Goal: Download file/media

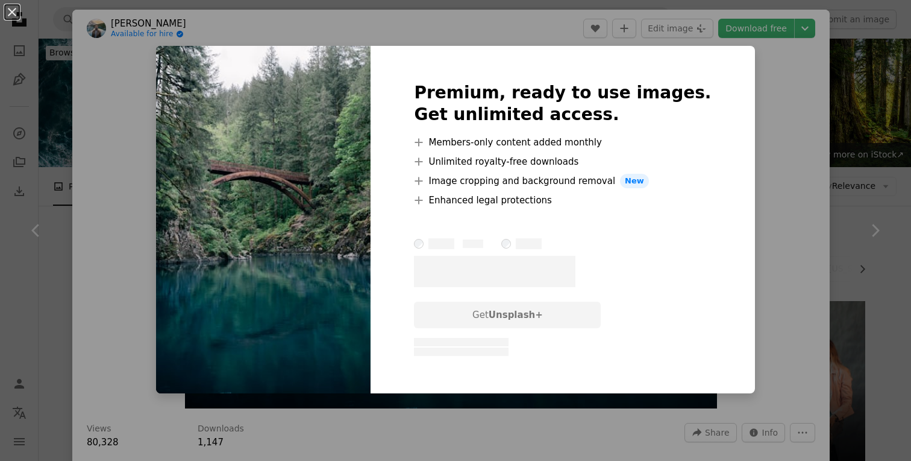
scroll to position [1169, 0]
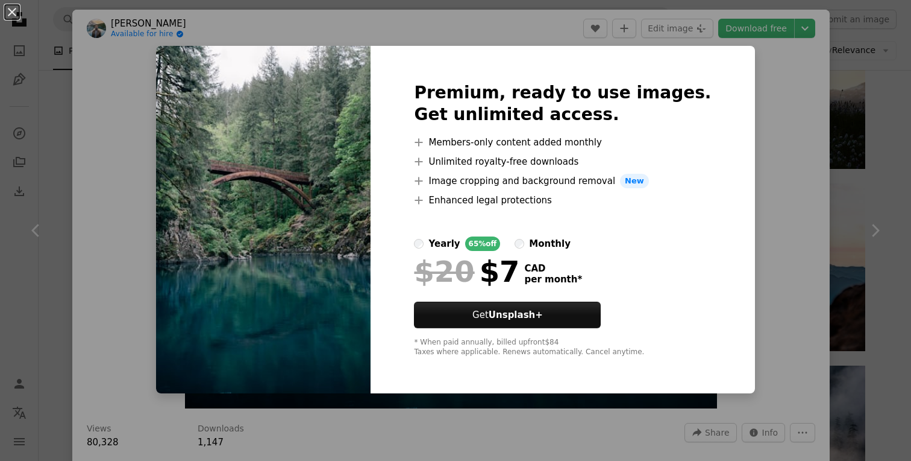
click at [768, 98] on div "An X shape Premium, ready to use images. Get unlimited access. A plus sign Memb…" at bounding box center [455, 230] width 911 height 461
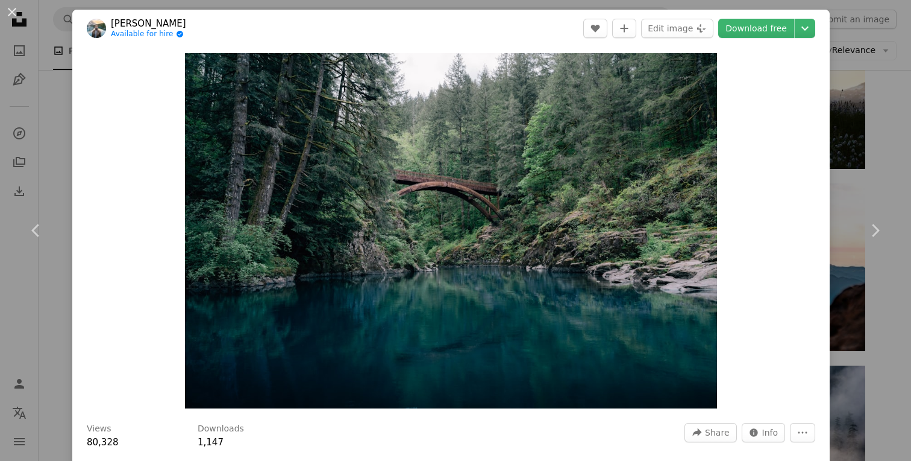
click at [863, 99] on div "An X shape Chevron left Chevron right [PERSON_NAME] Available for hire A checkm…" at bounding box center [455, 230] width 911 height 461
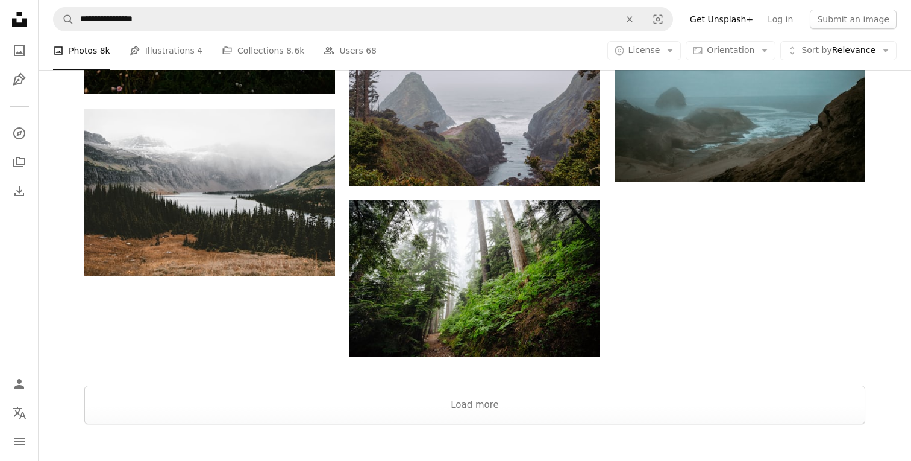
scroll to position [3062, 0]
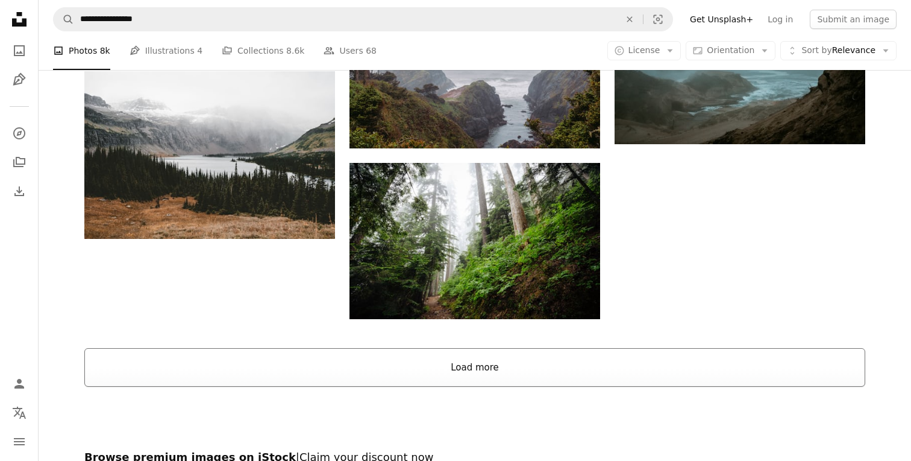
click at [347, 348] on button "Load more" at bounding box center [474, 367] width 781 height 39
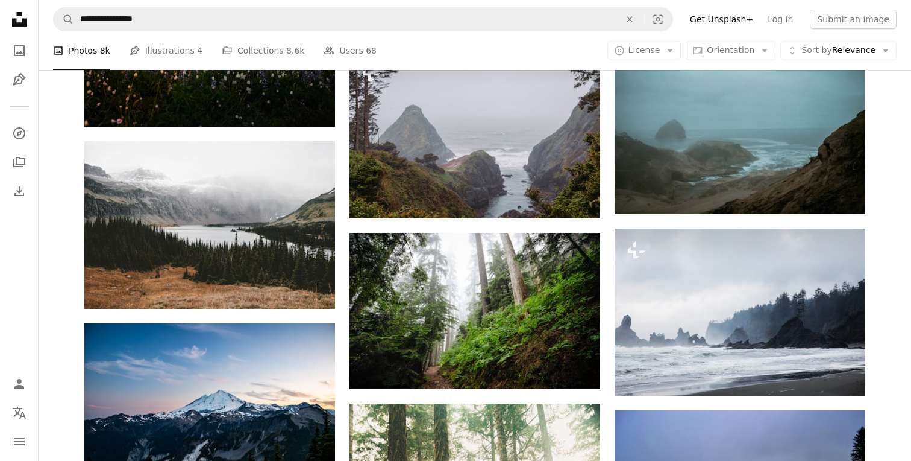
scroll to position [2984, 0]
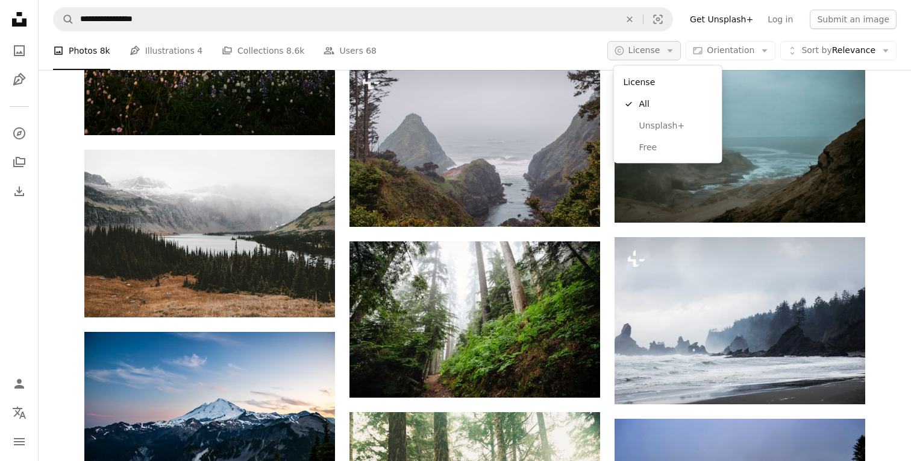
click at [667, 52] on button "A copyright icon © License Arrow down" at bounding box center [645, 50] width 74 height 19
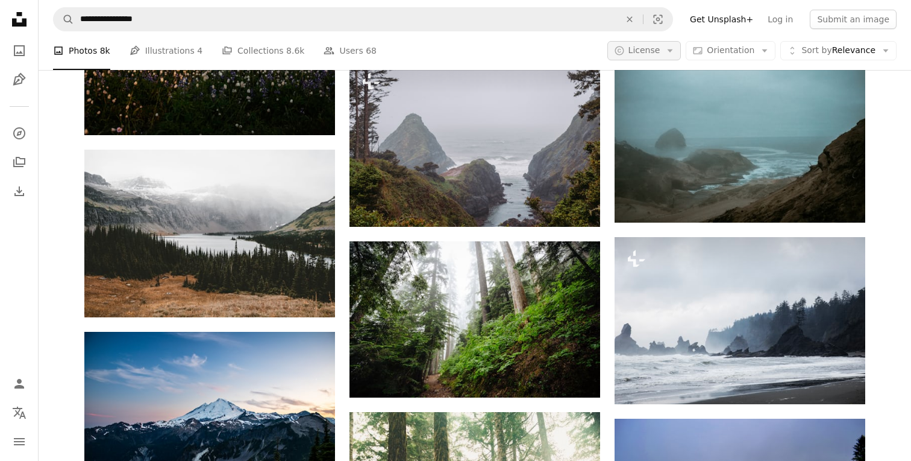
click at [665, 58] on button "A copyright icon © License Arrow down" at bounding box center [645, 50] width 74 height 19
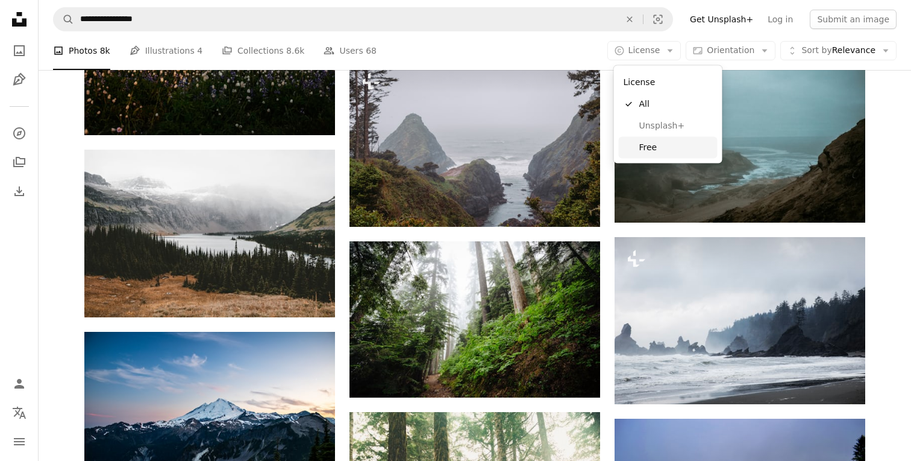
click at [655, 147] on span "Free" at bounding box center [677, 147] width 74 height 12
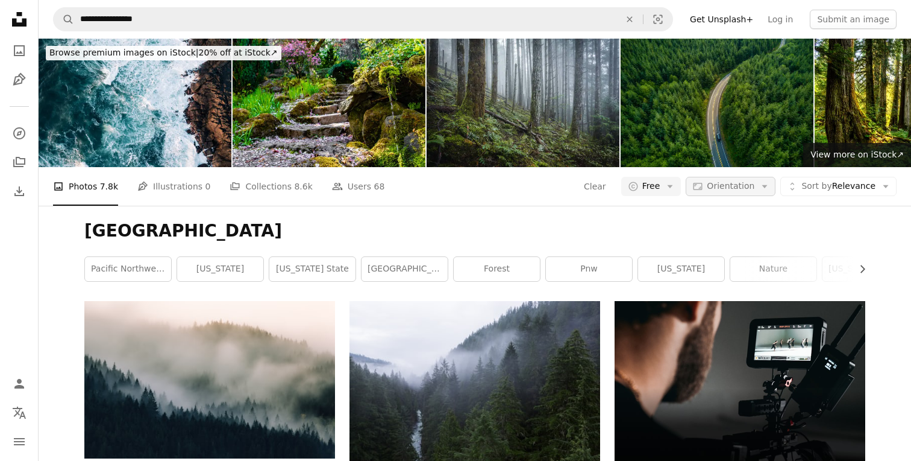
click at [735, 181] on span "Orientation" at bounding box center [731, 186] width 48 height 10
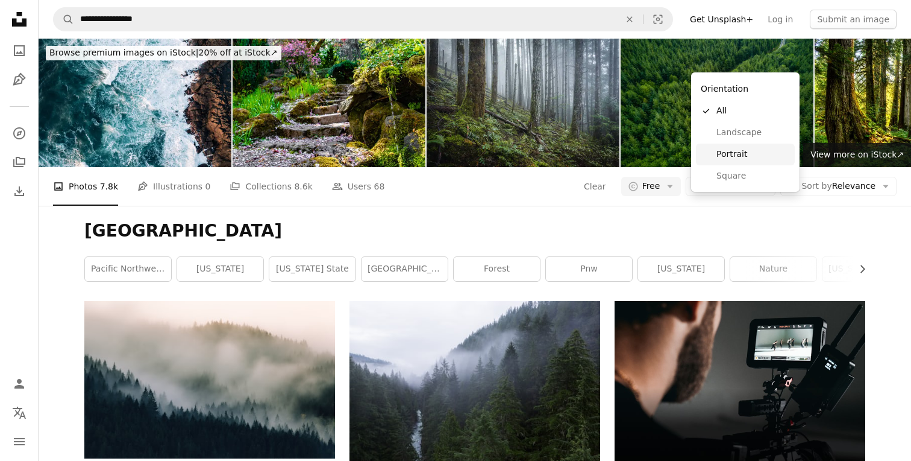
click at [731, 154] on span "Portrait" at bounding box center [754, 154] width 74 height 12
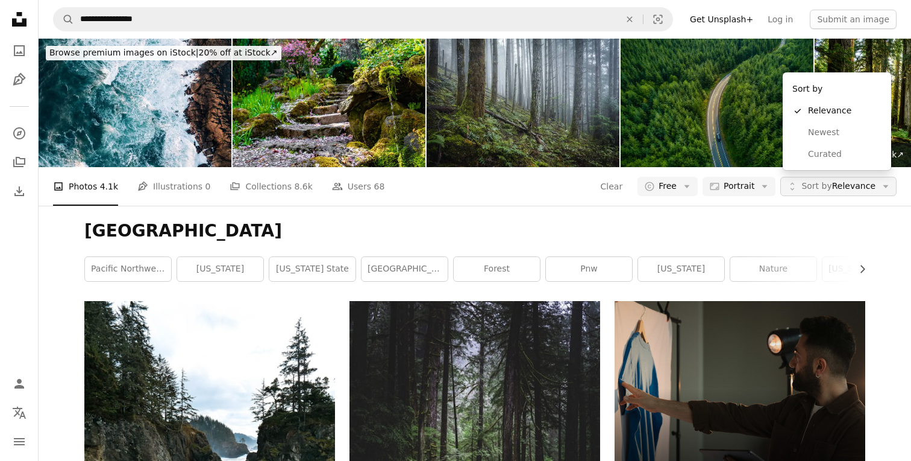
click at [814, 181] on span "Sort by" at bounding box center [817, 186] width 30 height 10
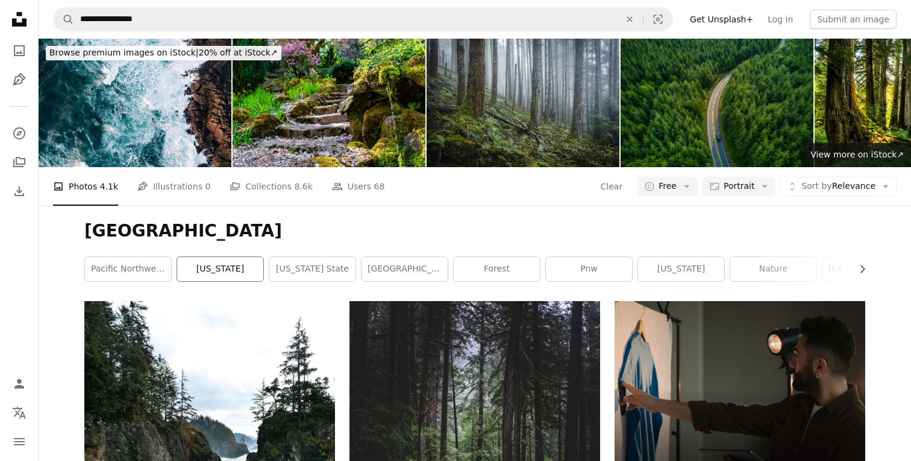
click at [218, 257] on link "[US_STATE]" at bounding box center [220, 269] width 86 height 24
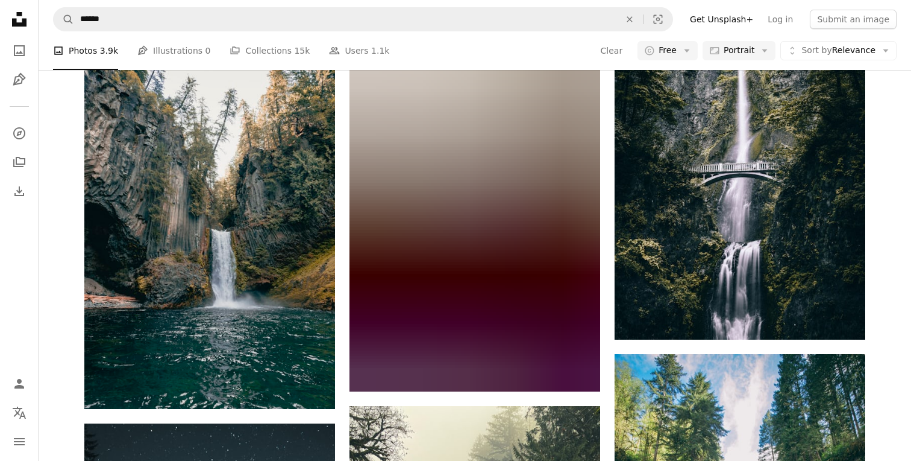
scroll to position [4427, 0]
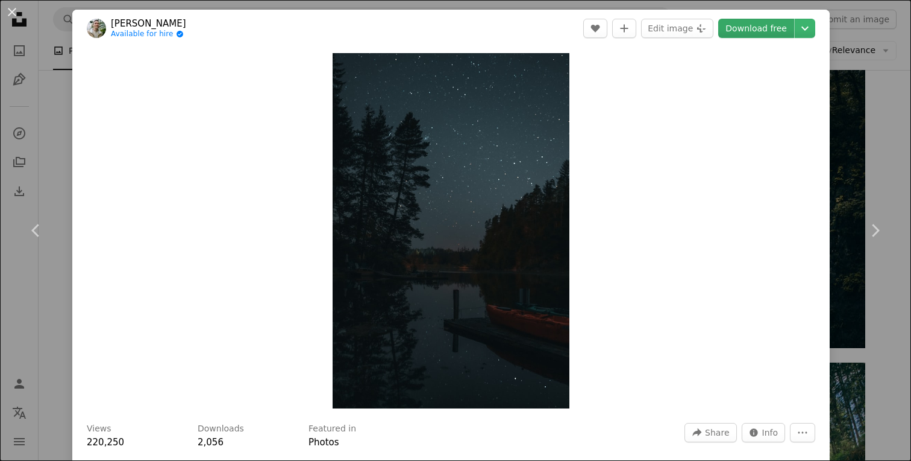
click at [786, 25] on link "Download free" at bounding box center [757, 28] width 76 height 19
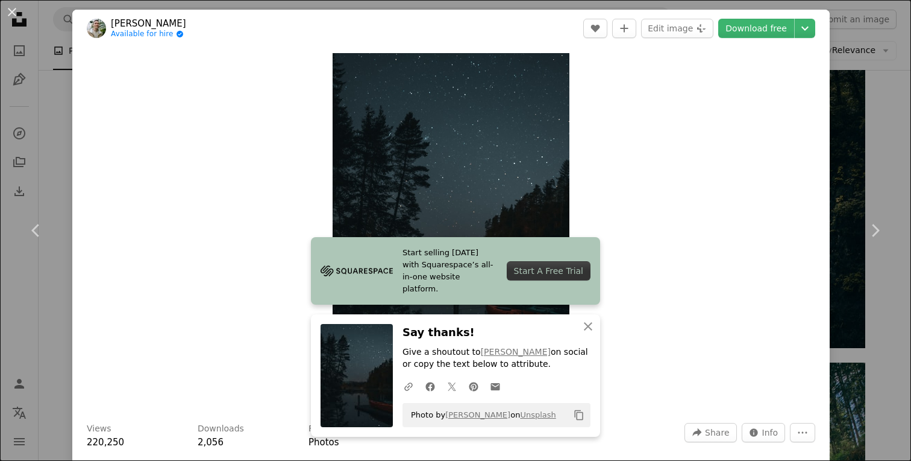
click at [901, 91] on div "An X shape Chevron left Chevron right [PERSON_NAME] Available for hire A checkm…" at bounding box center [455, 230] width 911 height 461
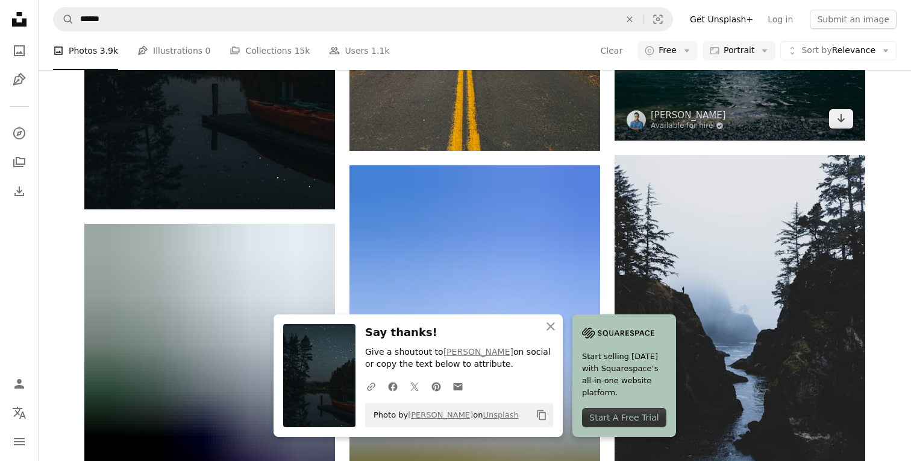
scroll to position [5046, 0]
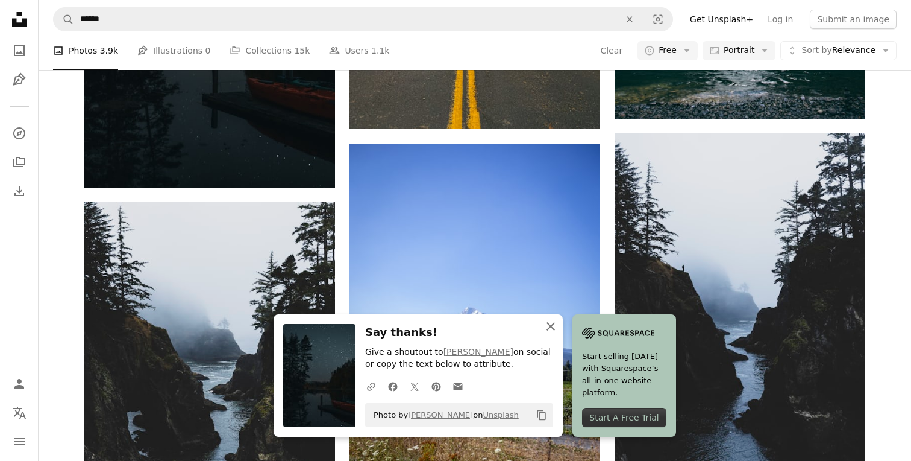
click at [558, 328] on icon "An X shape" at bounding box center [551, 326] width 14 height 14
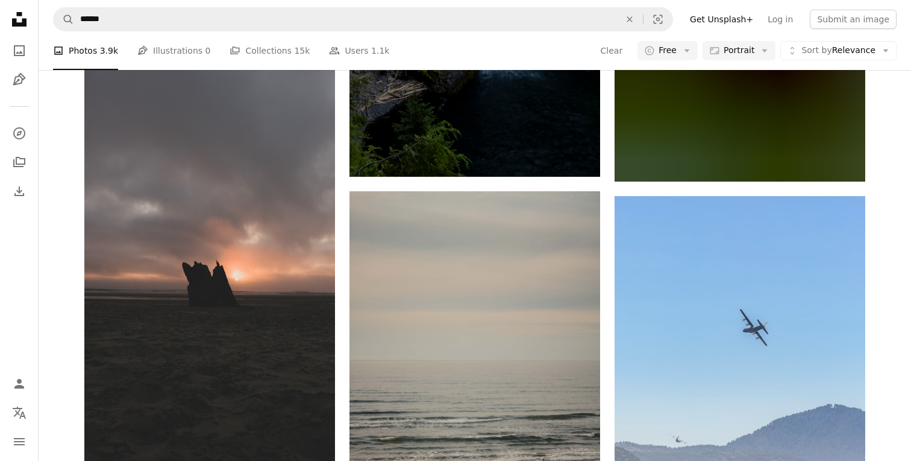
scroll to position [9634, 0]
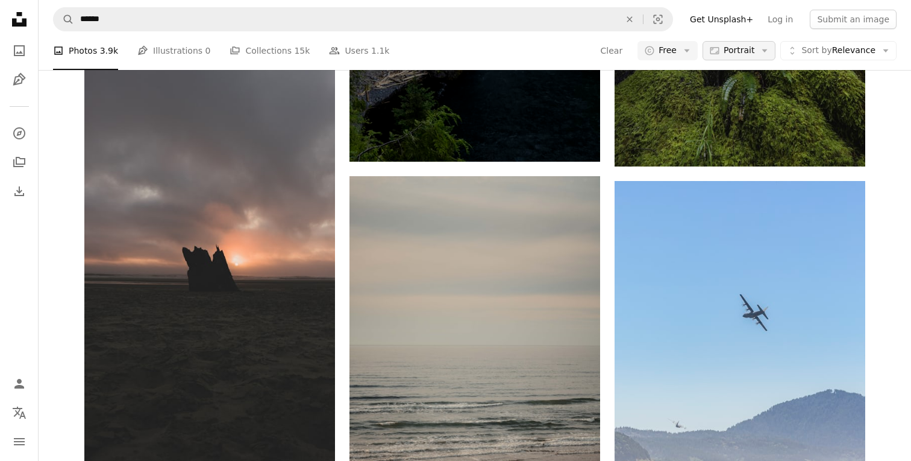
click at [741, 59] on button "Aspect ratio Portrait Arrow down" at bounding box center [739, 50] width 73 height 19
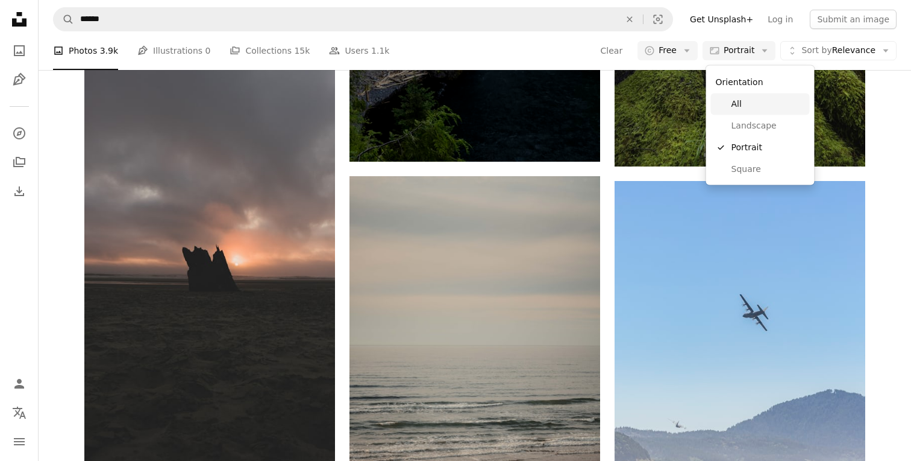
click at [739, 105] on span "All" at bounding box center [769, 104] width 74 height 12
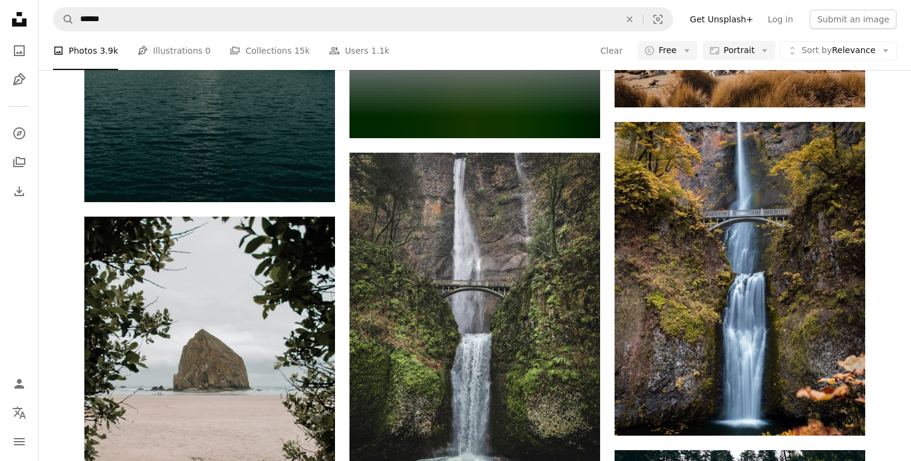
scroll to position [3889, 0]
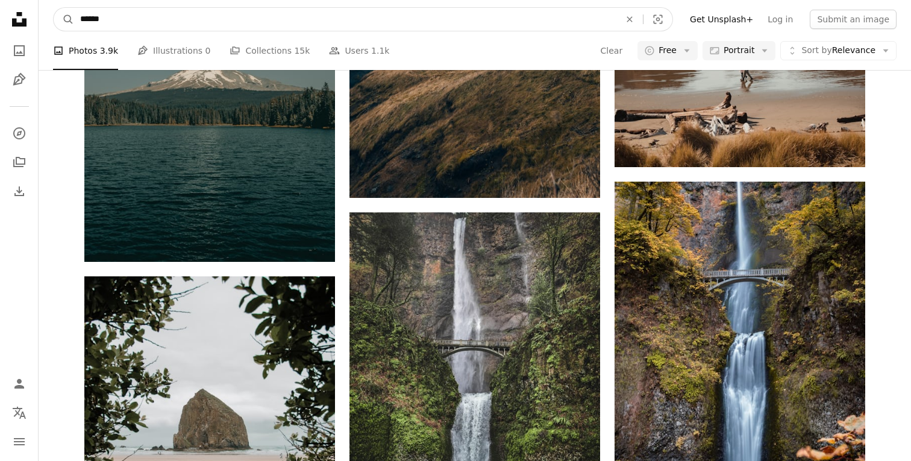
click at [90, 20] on input "******" at bounding box center [345, 19] width 543 height 23
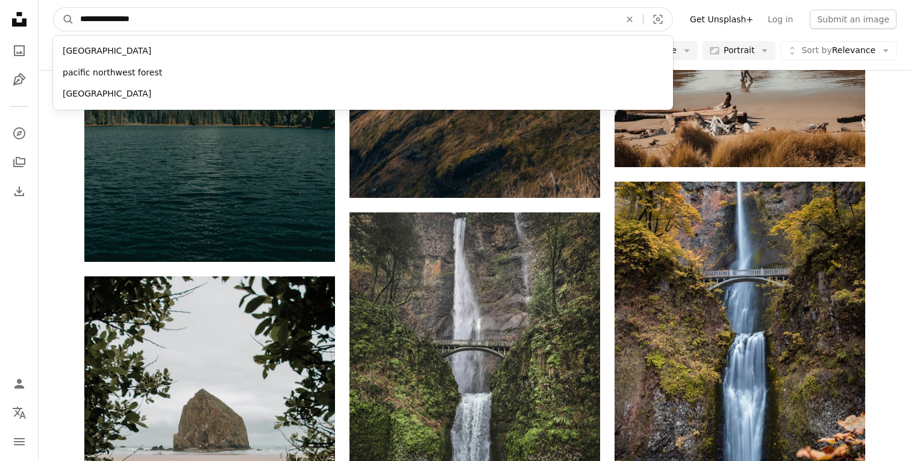
type input "**********"
click button "A magnifying glass" at bounding box center [64, 19] width 20 height 23
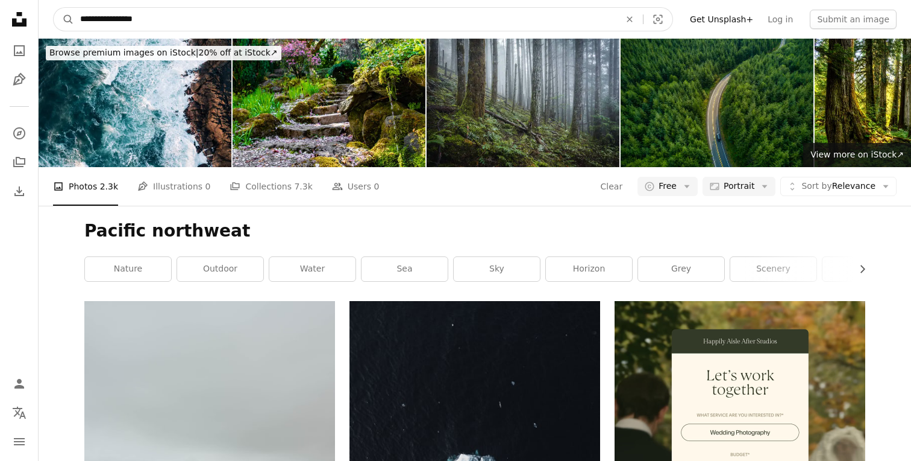
click at [150, 18] on input "**********" at bounding box center [345, 19] width 543 height 23
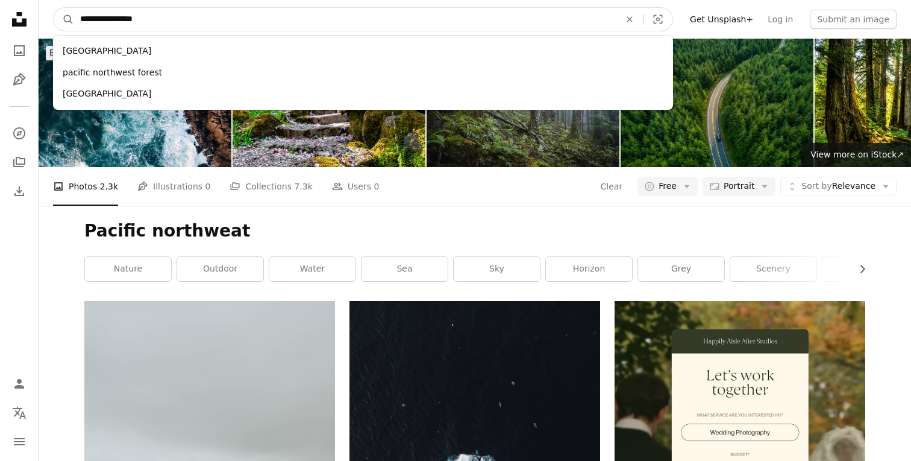
type input "**********"
click at [54, 8] on button "A magnifying glass" at bounding box center [64, 19] width 20 height 23
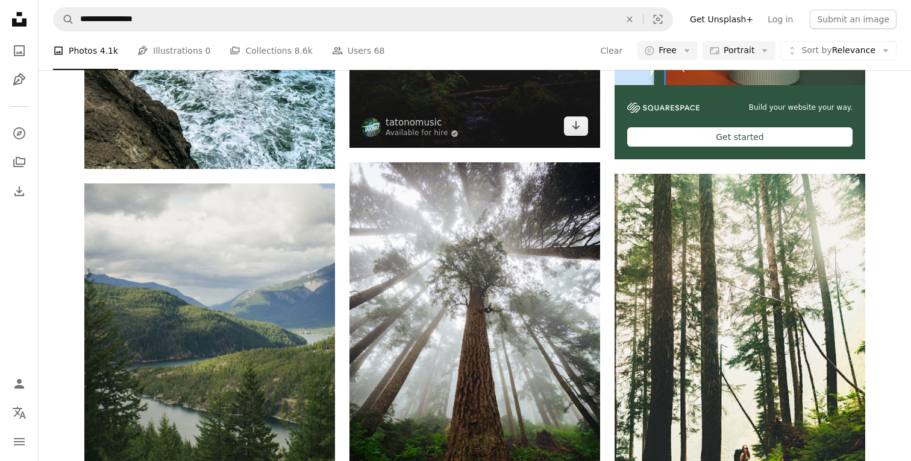
scroll to position [509, 0]
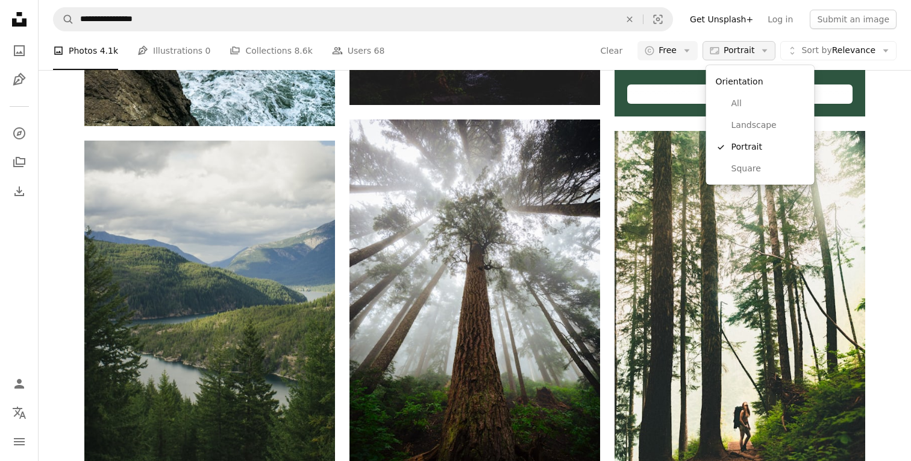
click at [751, 58] on button "Aspect ratio Portrait Arrow down" at bounding box center [739, 50] width 73 height 19
click at [741, 104] on span "All" at bounding box center [769, 104] width 74 height 12
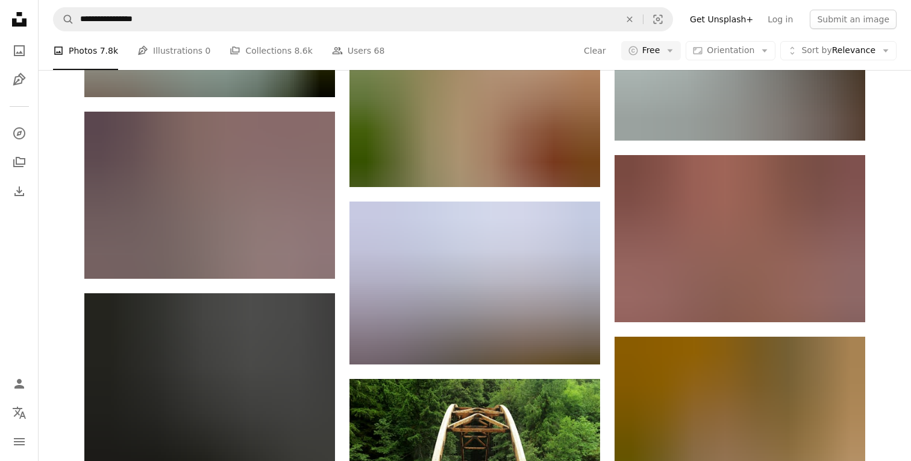
scroll to position [18323, 0]
